Goal: Information Seeking & Learning: Find specific fact

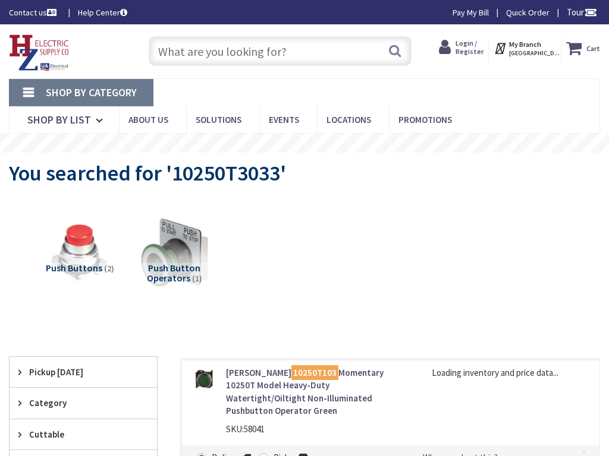
type input "[PERSON_NAME][GEOGRAPHIC_DATA][PERSON_NAME][US_STATE], [GEOGRAPHIC_DATA]"
